Goal: Find specific page/section: Find specific page/section

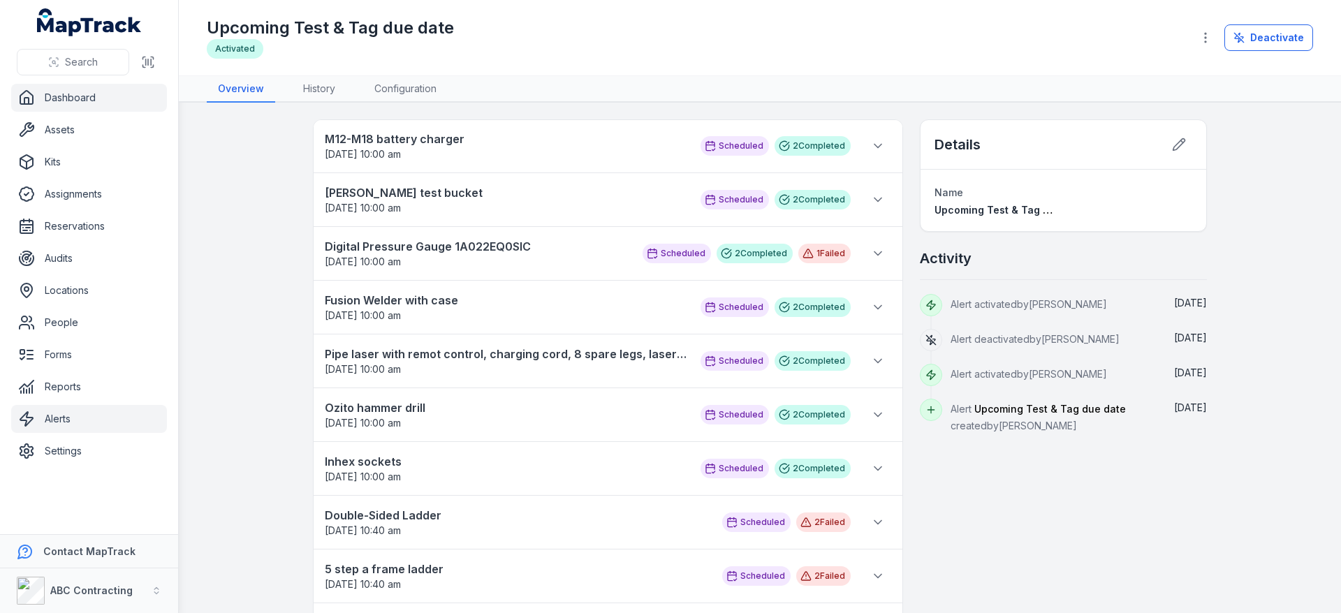
click at [104, 106] on link "Dashboard" at bounding box center [89, 98] width 156 height 28
click at [101, 105] on link "Dashboard" at bounding box center [89, 98] width 156 height 28
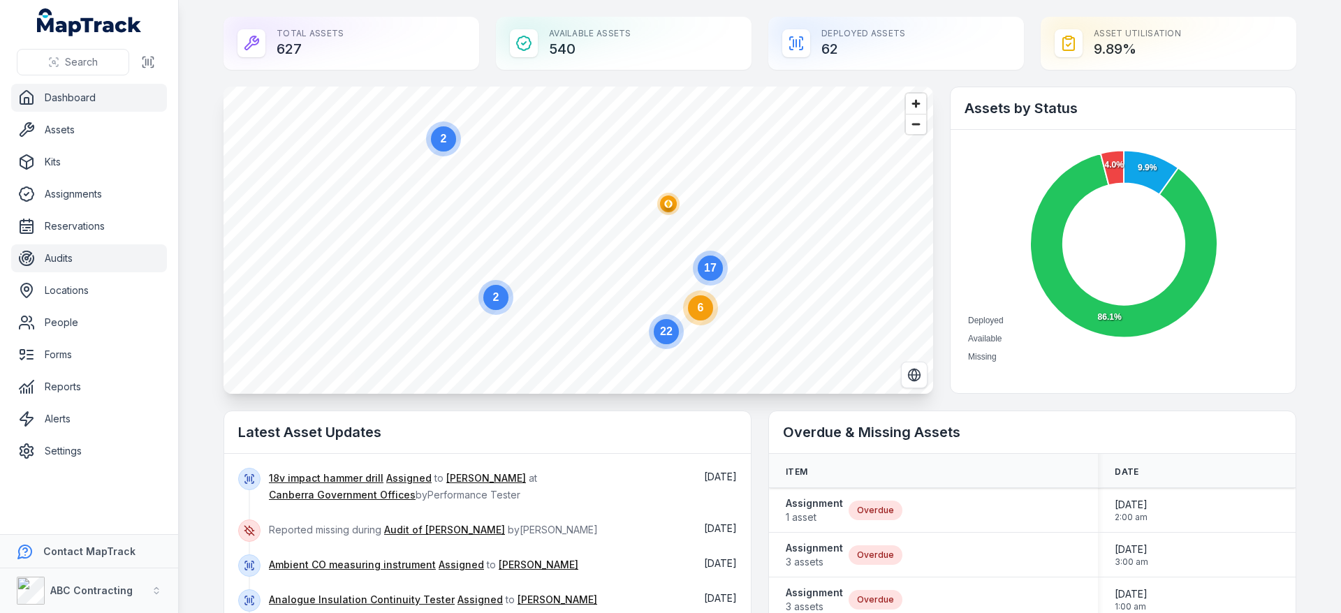
click at [53, 251] on link "Audits" at bounding box center [89, 258] width 156 height 28
